Goal: Communication & Community: Participate in discussion

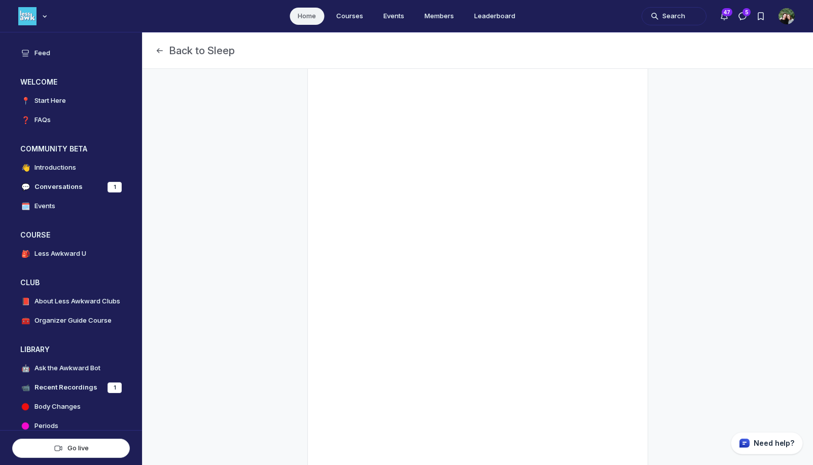
scroll to position [280, 0]
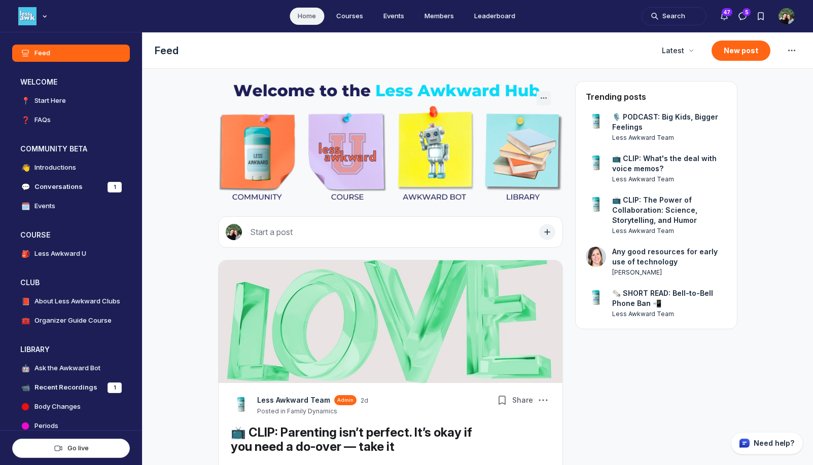
scroll to position [3072, 1942]
click at [55, 186] on h4 "Conversations" at bounding box center [58, 187] width 48 height 10
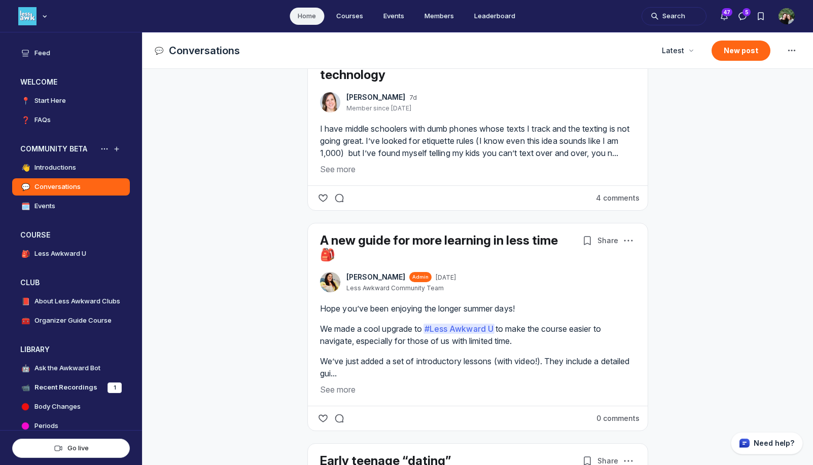
scroll to position [418, 0]
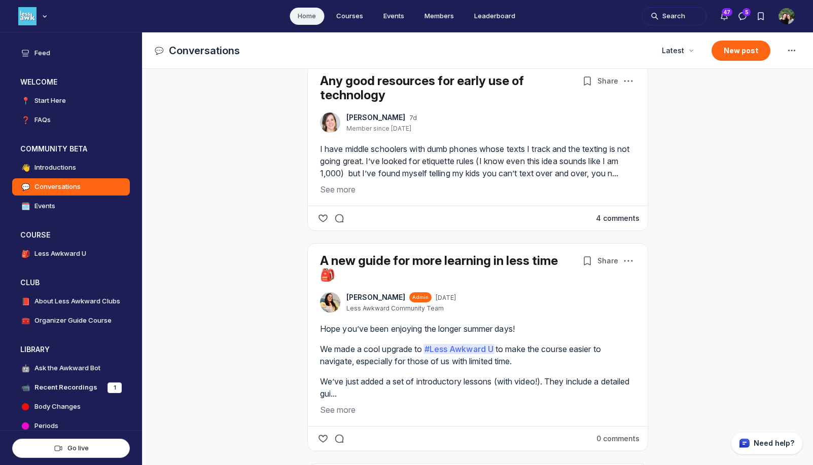
click at [608, 224] on button "4 comments" at bounding box center [618, 218] width 44 height 10
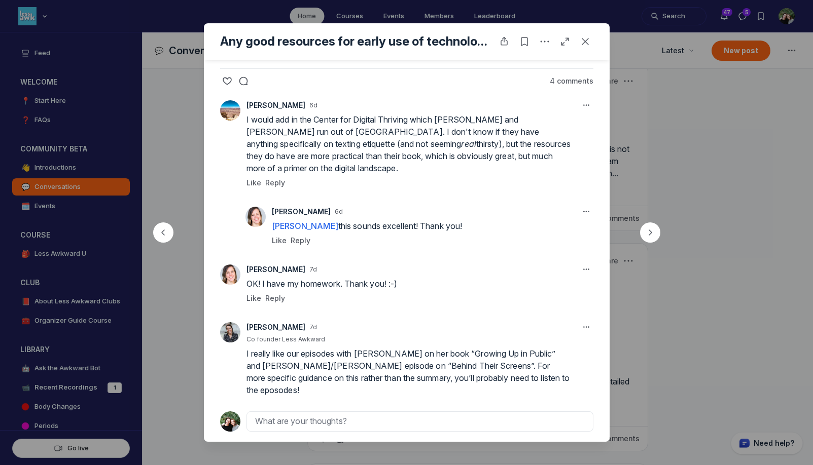
scroll to position [109, 0]
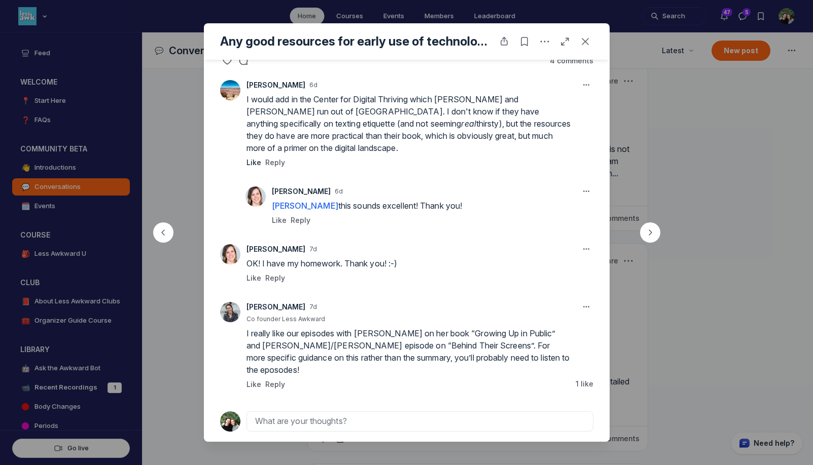
click at [249, 161] on span "Like" at bounding box center [253, 162] width 15 height 9
click at [588, 37] on icon "Close post" at bounding box center [585, 41] width 10 height 10
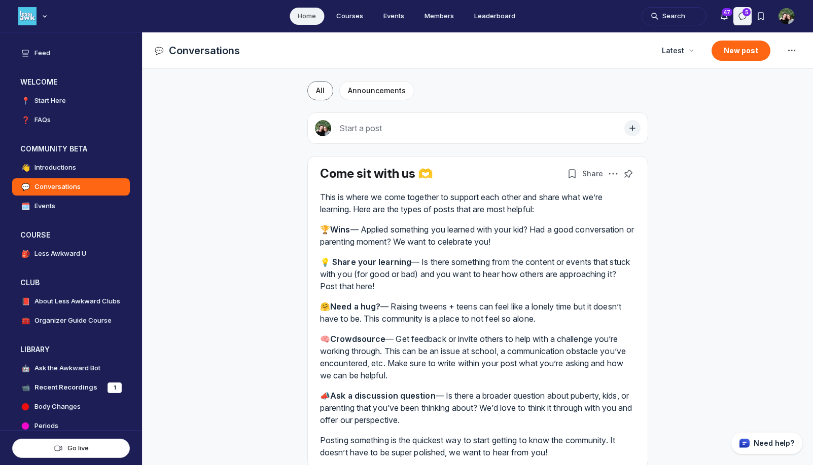
click at [742, 20] on icon "Direct messages" at bounding box center [742, 16] width 10 height 10
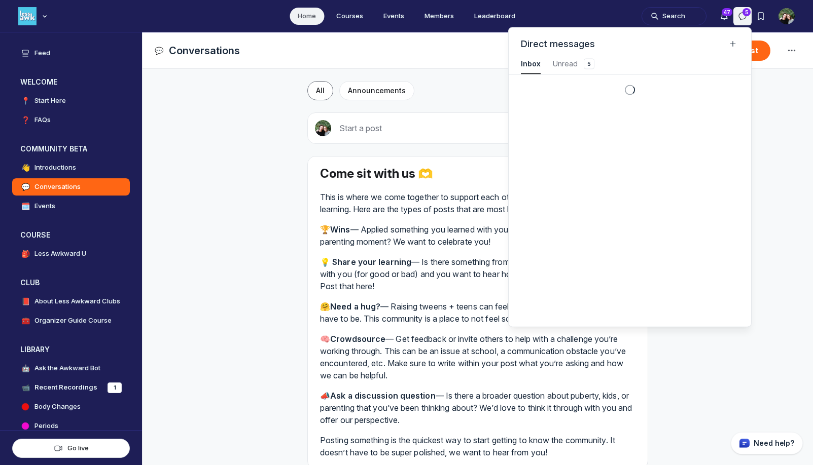
scroll to position [1372, 2284]
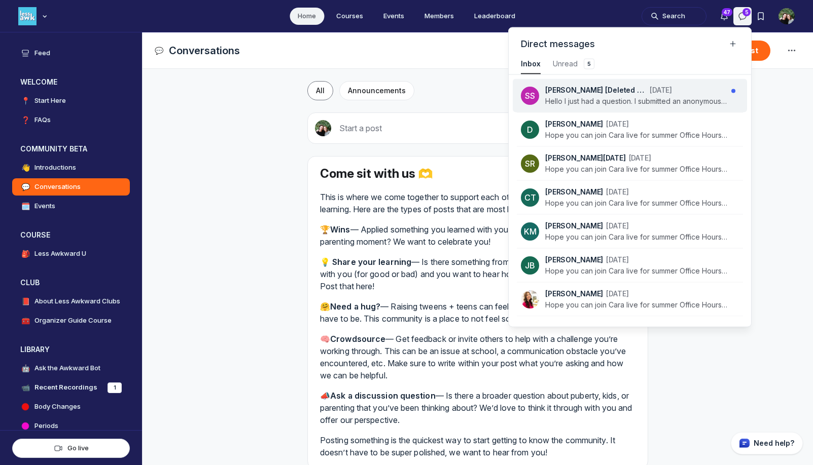
click at [661, 97] on p "Hello I just had a question. I submitted an anonymous question to the office ho…" at bounding box center [636, 101] width 182 height 10
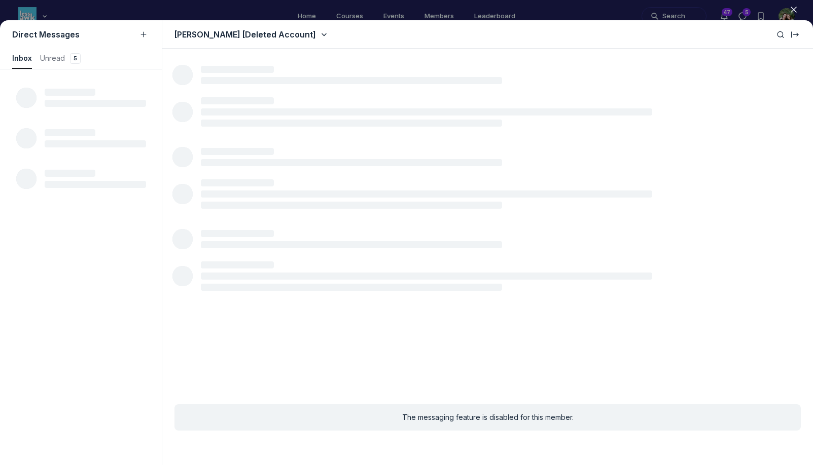
scroll to position [1372, 1921]
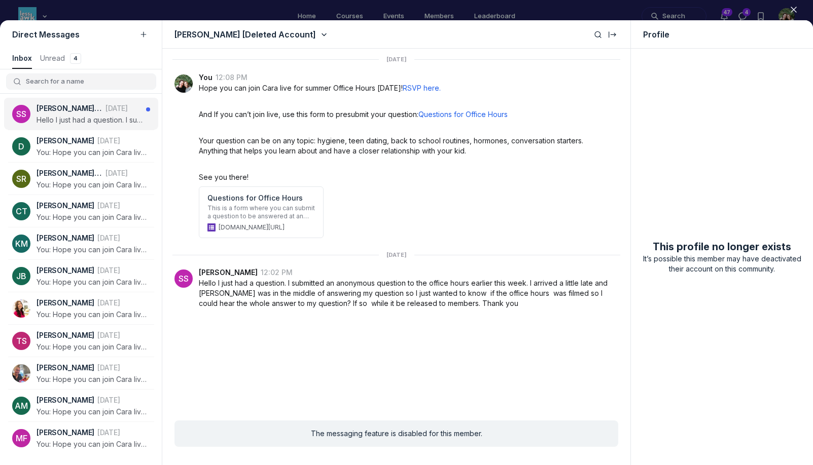
click at [793, 5] on icon "button" at bounding box center [793, 10] width 10 height 10
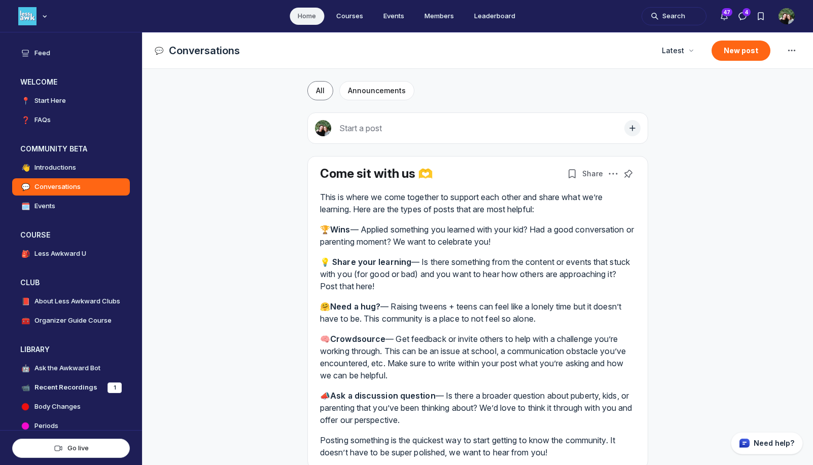
click at [793, 8] on img "User menu options" at bounding box center [786, 16] width 16 height 16
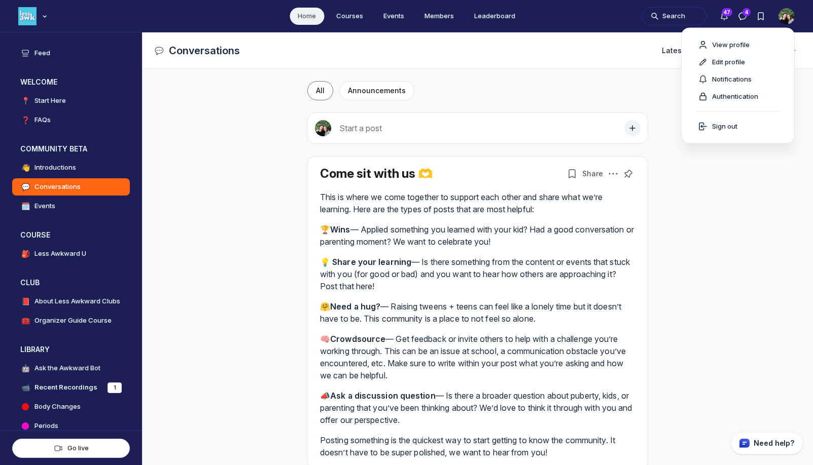
scroll to position [3072, 1942]
click at [727, 10] on button "Notifications" at bounding box center [724, 16] width 18 height 18
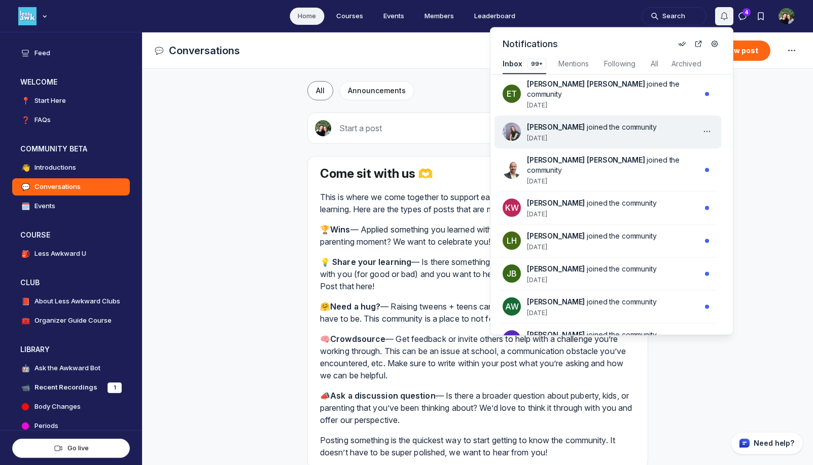
scroll to position [112, 0]
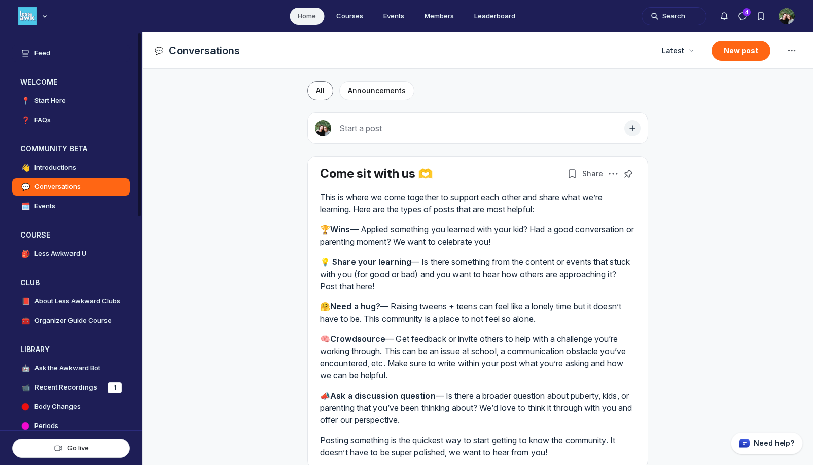
click at [43, 52] on h4 "Feed" at bounding box center [42, 53] width 16 height 10
